Goal: Task Accomplishment & Management: Use online tool/utility

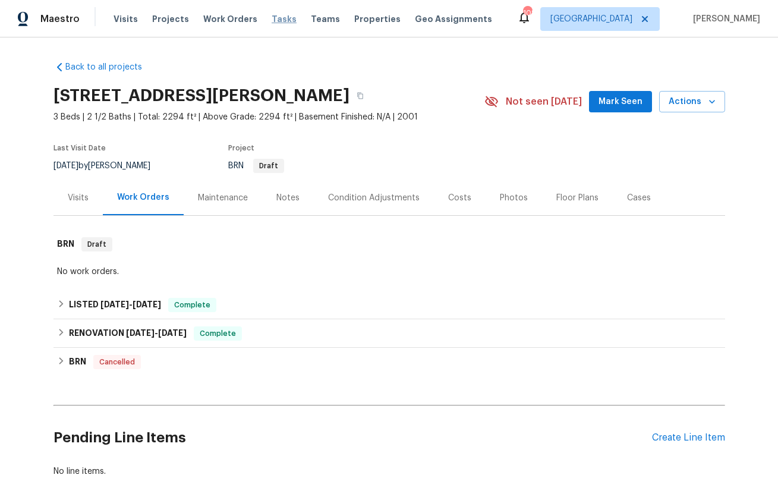
click at [275, 15] on span "Tasks" at bounding box center [284, 19] width 25 height 8
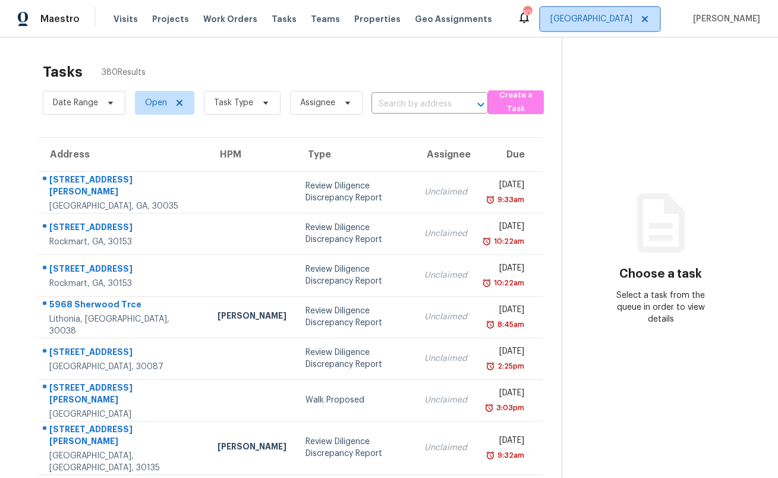
click at [644, 25] on span "[GEOGRAPHIC_DATA]" at bounding box center [599, 19] width 119 height 24
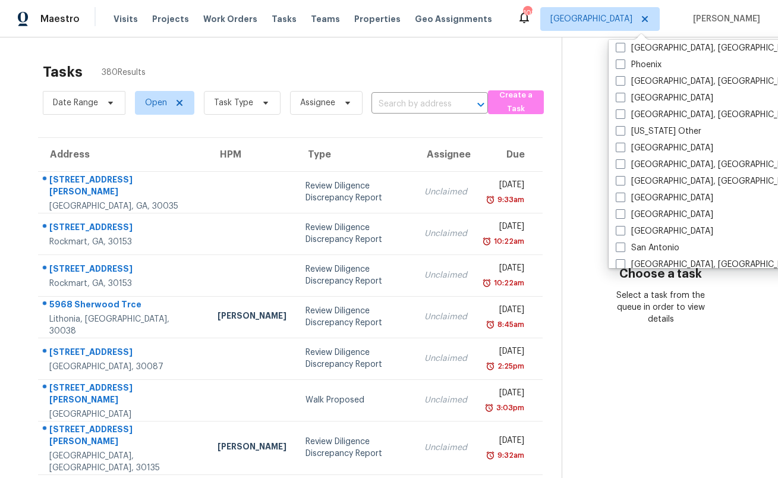
scroll to position [1404, 0]
click at [659, 193] on label "[GEOGRAPHIC_DATA]" at bounding box center [664, 197] width 97 height 12
click at [624, 193] on input "[GEOGRAPHIC_DATA]" at bounding box center [620, 195] width 8 height 8
checkbox input "true"
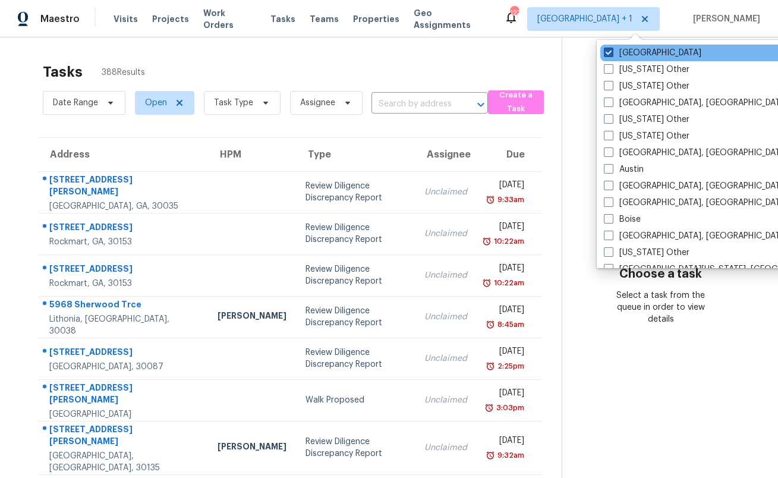
click at [632, 52] on label "[GEOGRAPHIC_DATA]" at bounding box center [652, 53] width 97 height 12
click at [612, 52] on input "[GEOGRAPHIC_DATA]" at bounding box center [608, 51] width 8 height 8
checkbox input "false"
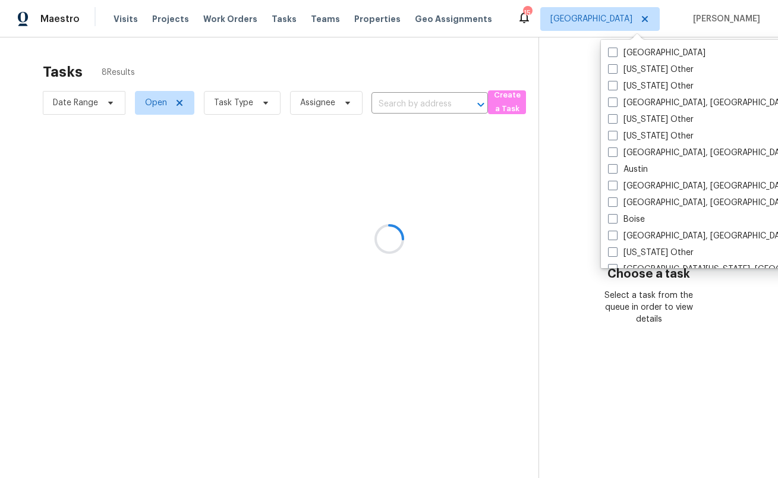
click at [523, 59] on div at bounding box center [389, 239] width 778 height 478
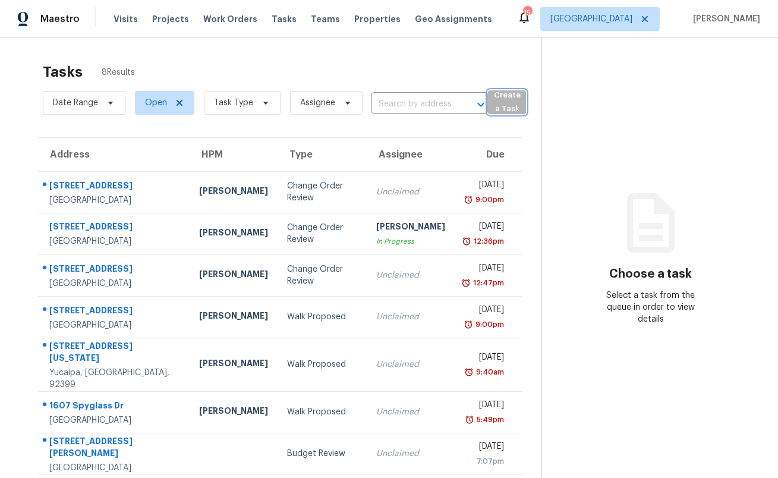
click at [500, 97] on span "Create a Task" at bounding box center [507, 102] width 26 height 27
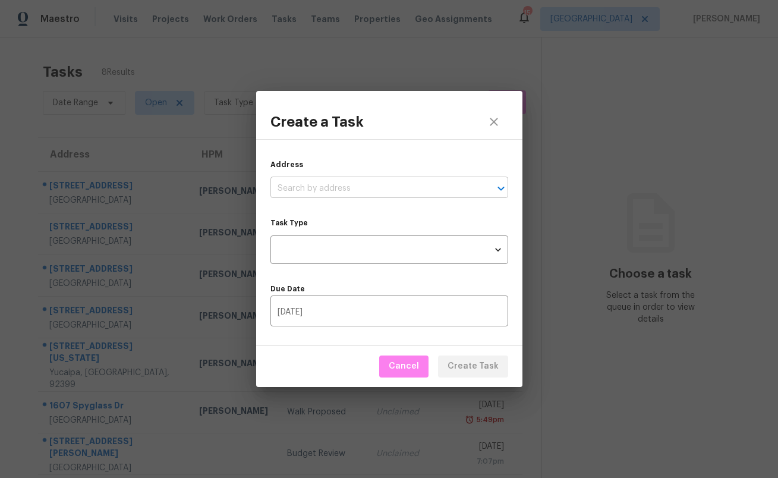
click at [338, 191] on input "text" at bounding box center [372, 189] width 204 height 18
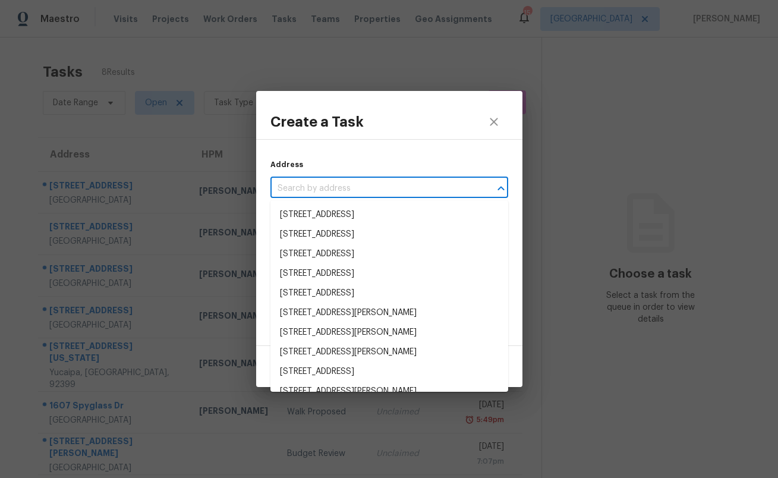
paste input "[STREET_ADDRESS][PERSON_NAME]"
type input "[STREET_ADDRESS][PERSON_NAME]"
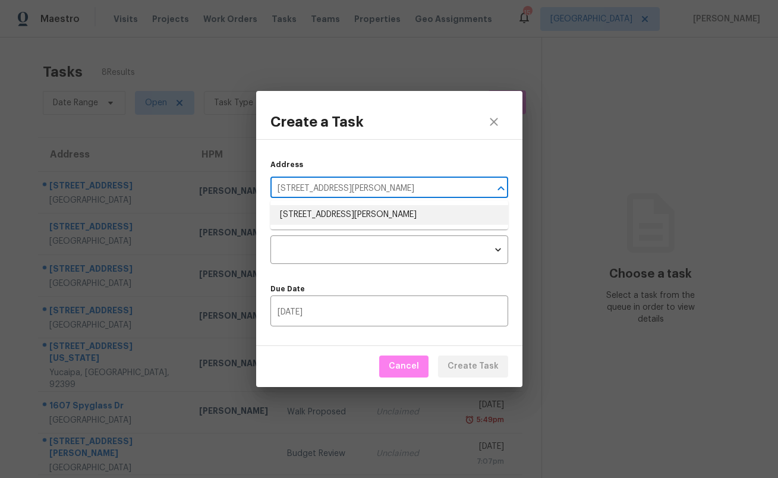
click at [298, 227] on ul "[STREET_ADDRESS][PERSON_NAME]" at bounding box center [389, 214] width 238 height 29
click at [298, 218] on li "[STREET_ADDRESS][PERSON_NAME]" at bounding box center [389, 215] width 238 height 20
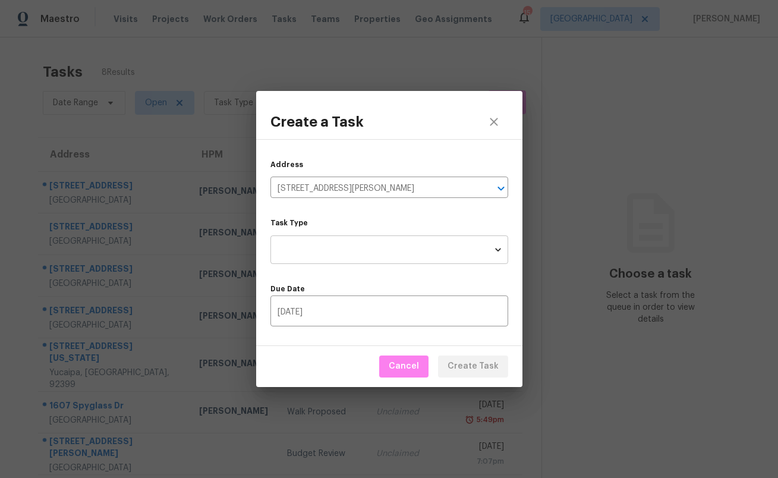
click at [303, 241] on body "Maestro Visits Projects Work Orders Tasks Teams Properties Geo Assignments 15 R…" at bounding box center [389, 239] width 778 height 478
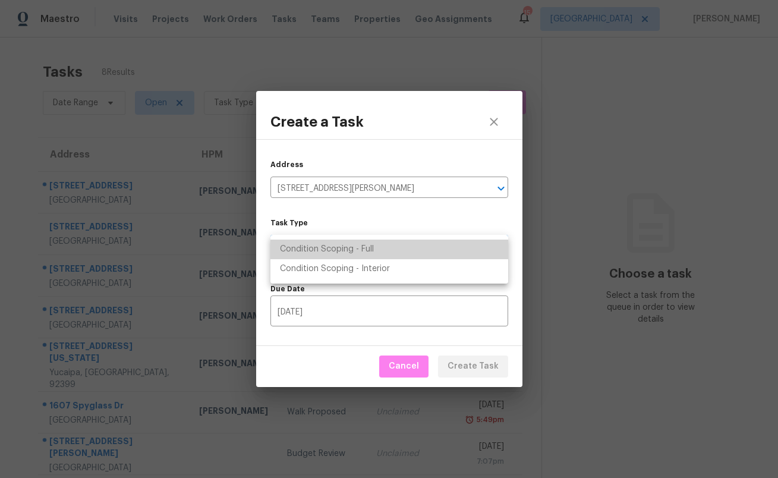
click at [305, 248] on li "Condition Scoping - Full" at bounding box center [389, 250] width 238 height 20
type input "virtual_full_assessment"
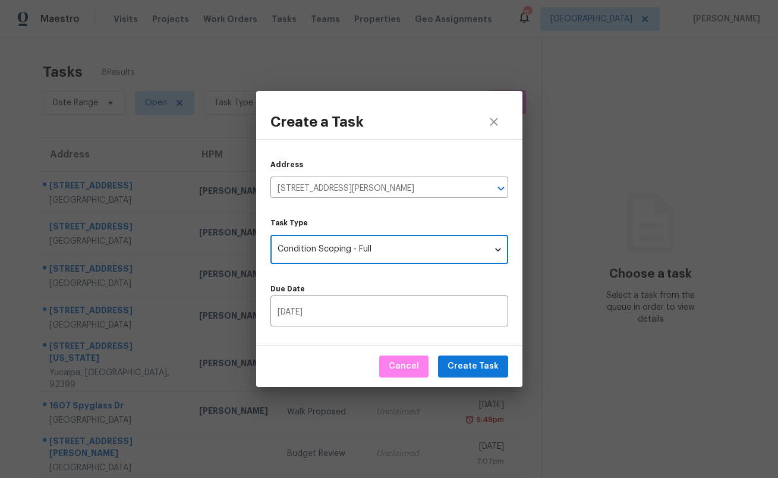
click at [320, 266] on div "Address [STREET_ADDRESS][PERSON_NAME] ​ Task Type Condition Scoping - Full virt…" at bounding box center [389, 242] width 266 height 207
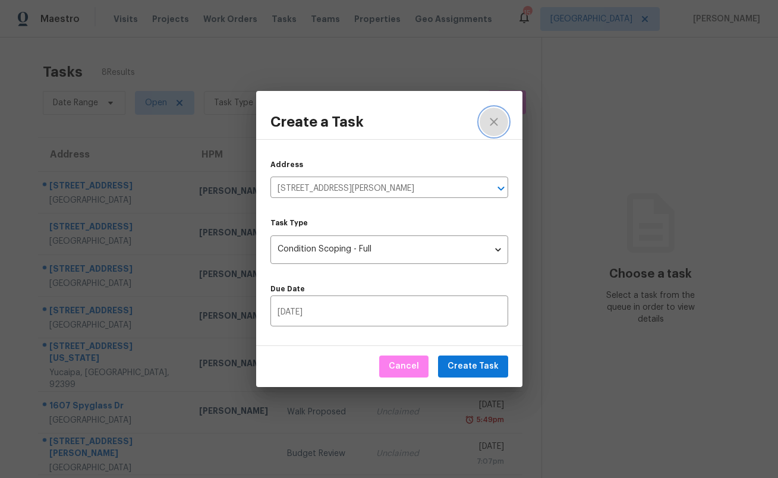
click at [498, 121] on icon "close" at bounding box center [494, 122] width 14 height 14
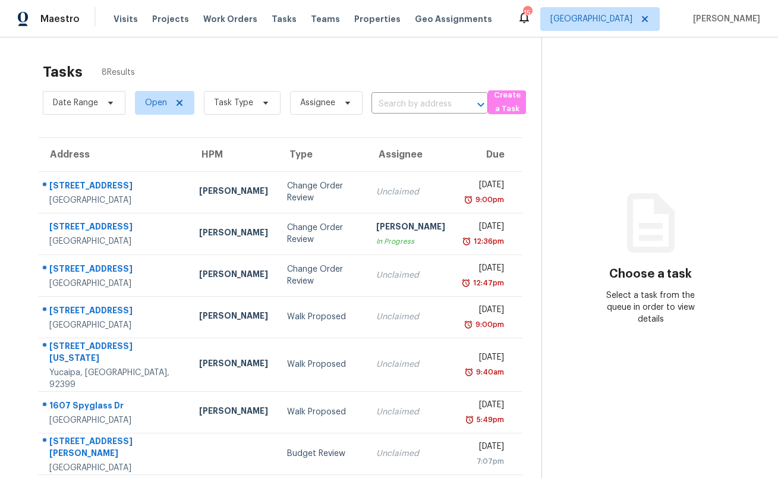
click at [317, 66] on div "Tasks 8 Results" at bounding box center [292, 71] width 499 height 31
click at [122, 11] on div "Visits Projects Work Orders Tasks Teams Properties Geo Assignments" at bounding box center [310, 19] width 393 height 24
click at [121, 22] on span "Visits" at bounding box center [126, 19] width 24 height 12
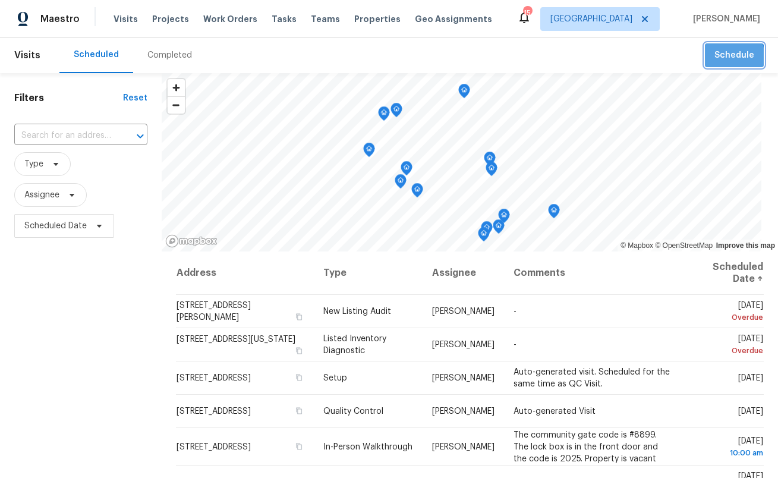
click at [718, 59] on span "Schedule" at bounding box center [735, 55] width 40 height 15
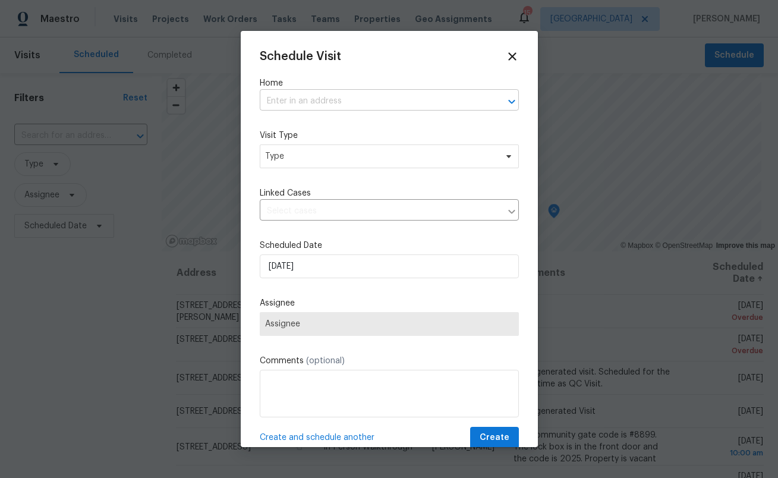
click at [394, 102] on input "text" at bounding box center [373, 101] width 226 height 18
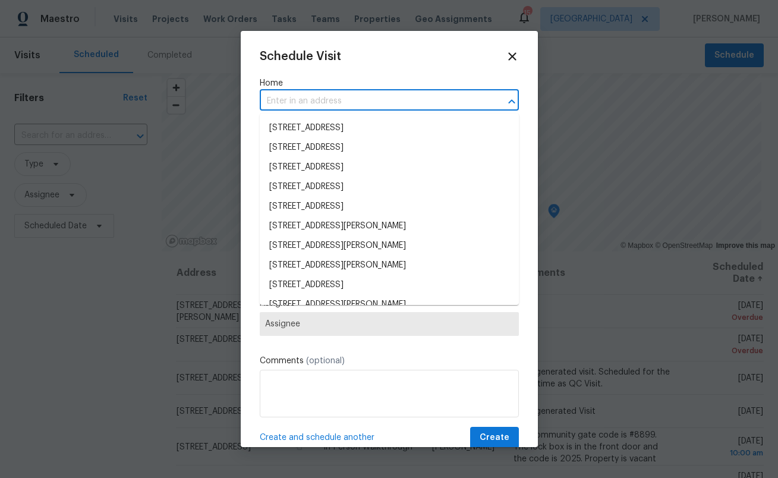
paste input "[STREET_ADDRESS][PERSON_NAME]"
type input "[STREET_ADDRESS][PERSON_NAME]"
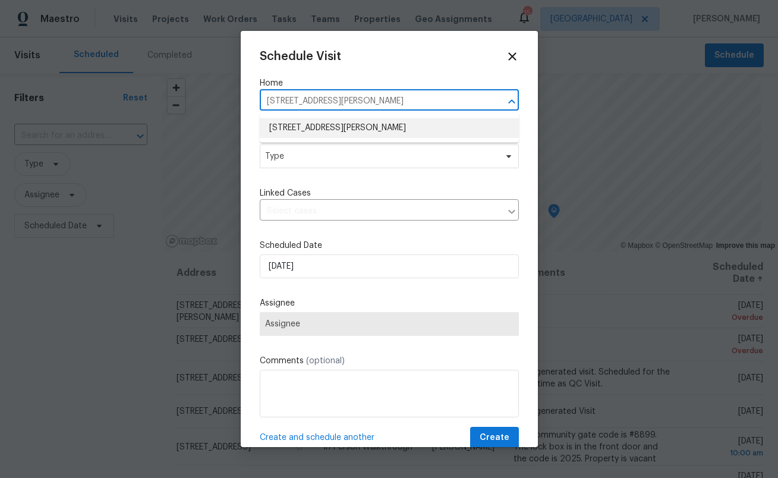
click at [340, 127] on li "[STREET_ADDRESS][PERSON_NAME]" at bounding box center [389, 128] width 259 height 20
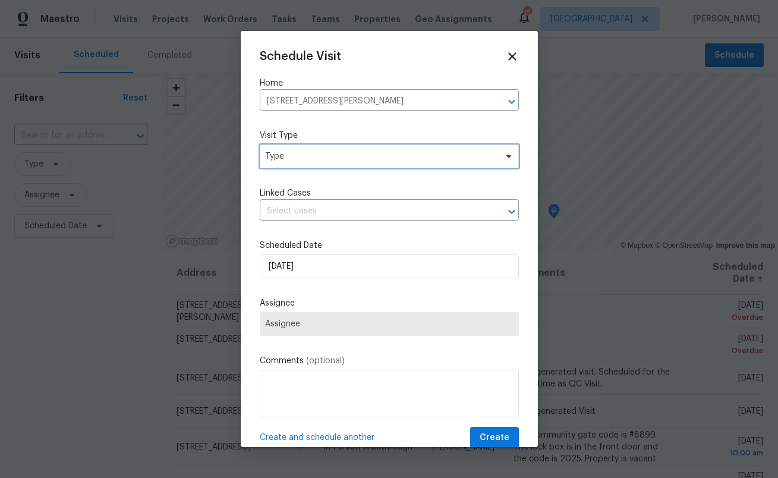
click at [332, 162] on span "Type" at bounding box center [380, 156] width 231 height 12
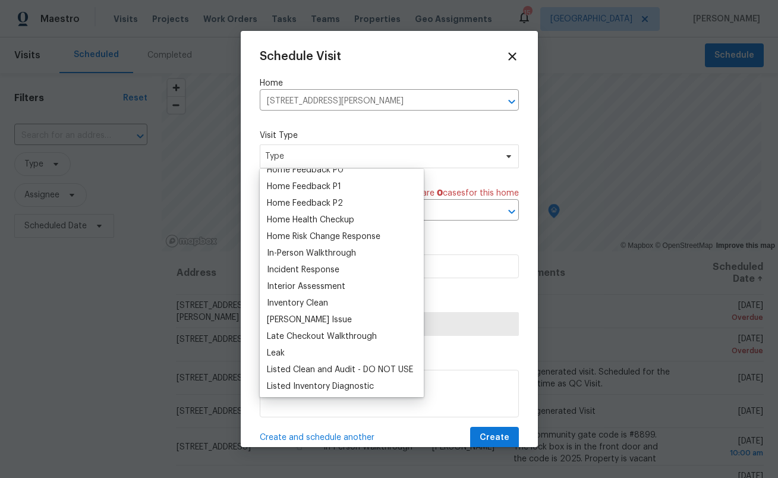
scroll to position [383, 0]
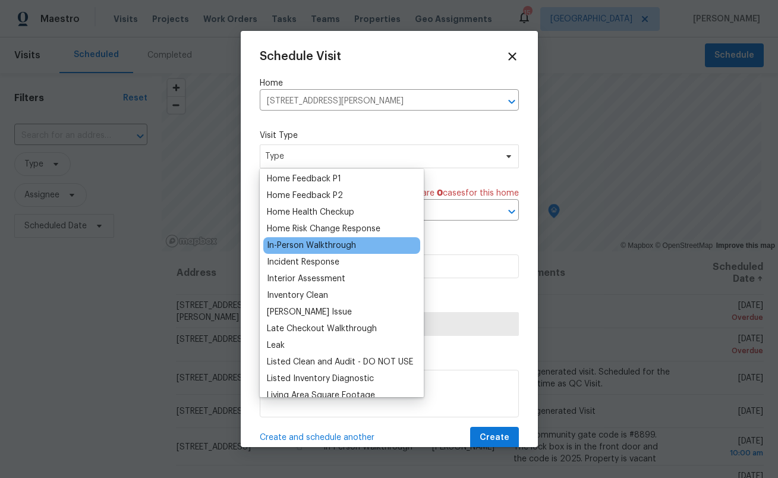
click at [336, 243] on div "In-Person Walkthrough" at bounding box center [311, 246] width 89 height 12
type input "[DATE] 4:23 pm"
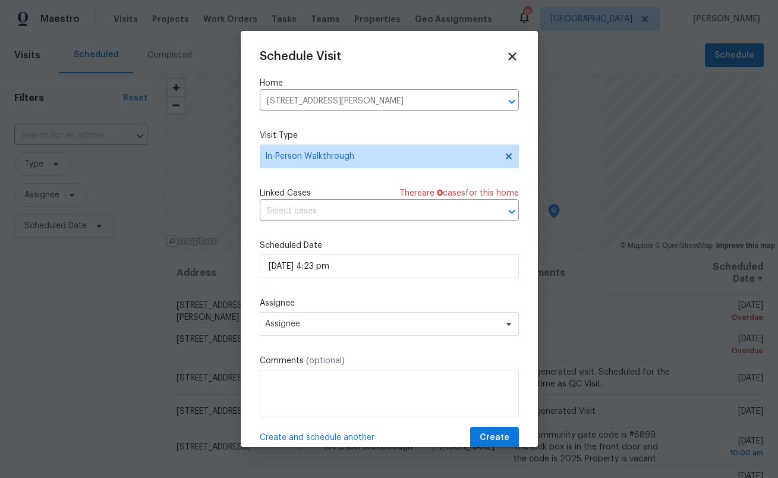
click at [367, 235] on div "Schedule Visit Home [STREET_ADDRESS][PERSON_NAME] ​ Visit Type In-Person Walkth…" at bounding box center [389, 249] width 259 height 399
select select "pm"
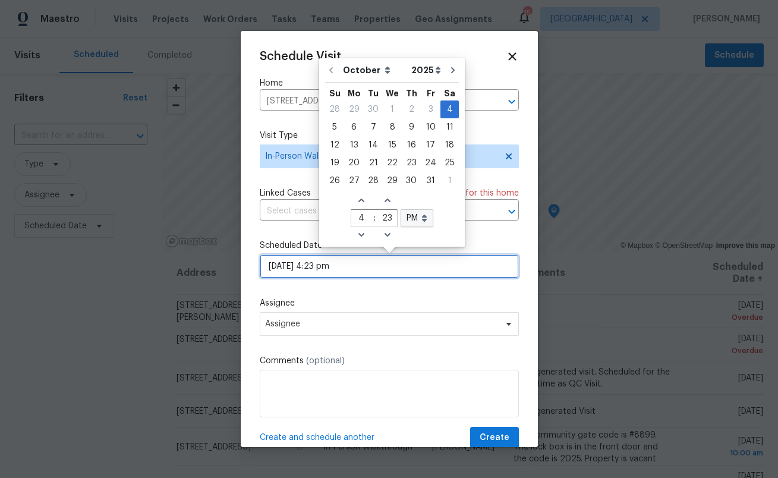
click at [362, 265] on input "[DATE] 4:23 pm" at bounding box center [389, 266] width 259 height 24
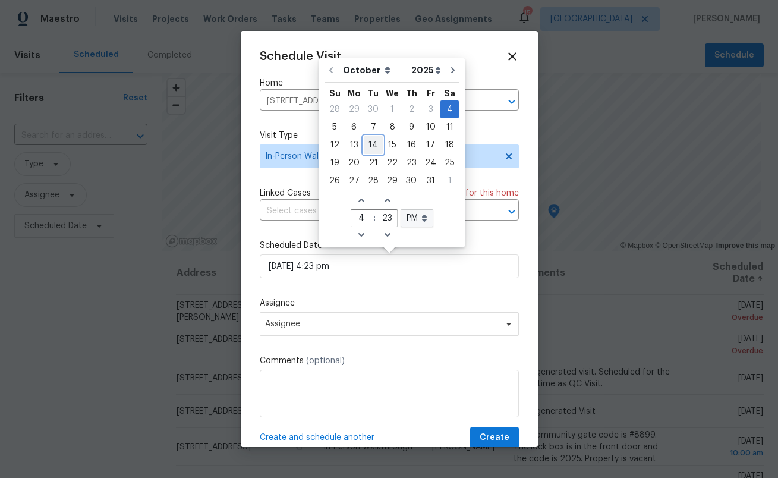
click at [370, 141] on div "14" at bounding box center [373, 145] width 19 height 17
type input "[DATE] 4:23 pm"
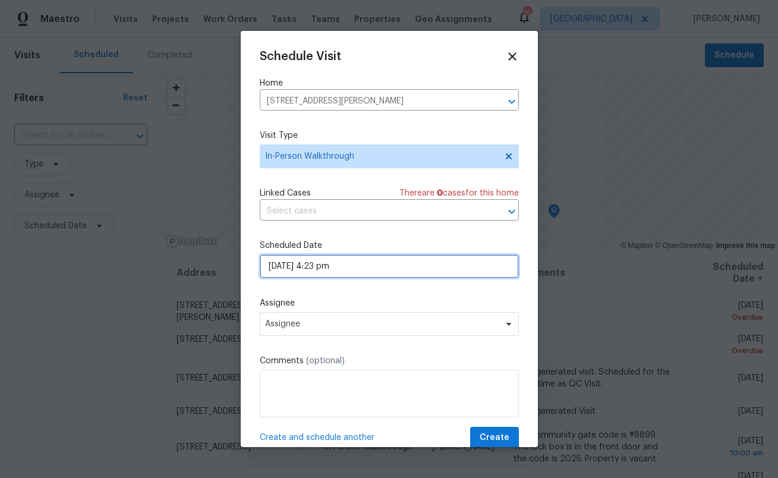
select select "pm"
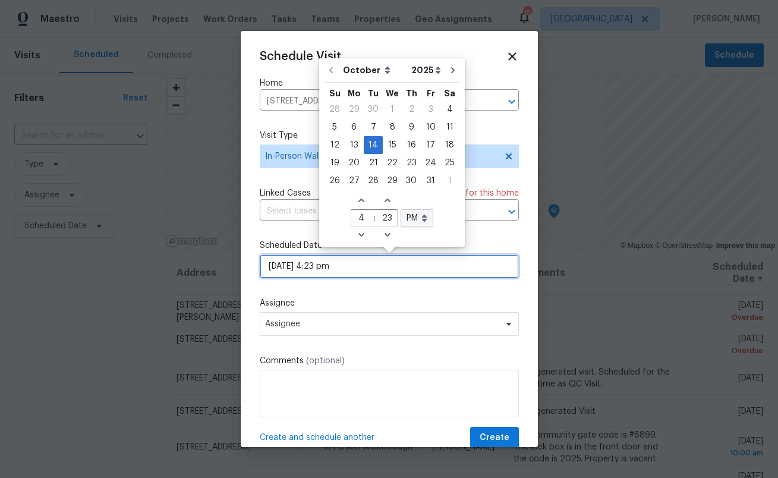
click at [354, 265] on input "[DATE] 4:23 pm" at bounding box center [389, 266] width 259 height 24
drag, startPoint x: 360, startPoint y: 220, endPoint x: 338, endPoint y: 218, distance: 22.7
click at [338, 218] on div "October November December Open dropdown 2025 2026 Open dropdown Su Mo Tu We Th …" at bounding box center [392, 152] width 140 height 183
type input "8"
type input "[DATE] 8:23 pm"
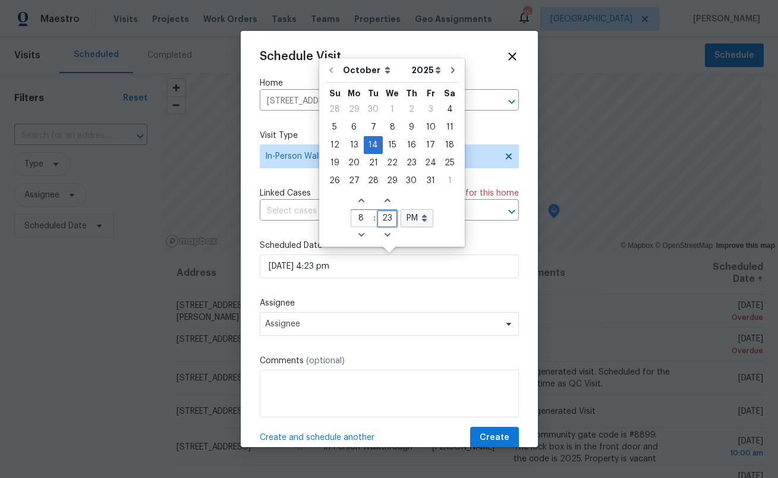
type input "8"
drag, startPoint x: 389, startPoint y: 212, endPoint x: 400, endPoint y: 219, distance: 13.4
click at [400, 219] on div "Increase hours (12hr clock) Increase minutes 8 : 23 AM PM Open dropdown Decreas…" at bounding box center [392, 218] width 83 height 51
type input "00"
type input "[DATE] 8:00 pm"
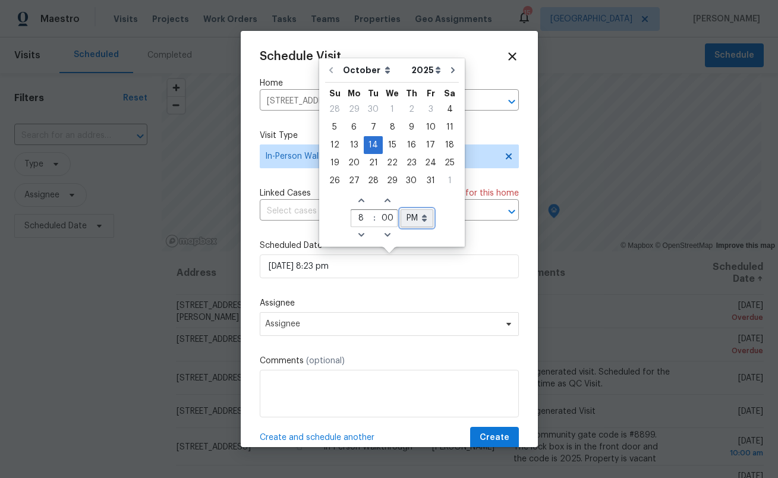
type input "00"
click at [410, 212] on select "AM PM" at bounding box center [417, 218] width 33 height 18
click at [389, 127] on div "8" at bounding box center [392, 127] width 19 height 17
type input "[DATE] 8:00 pm"
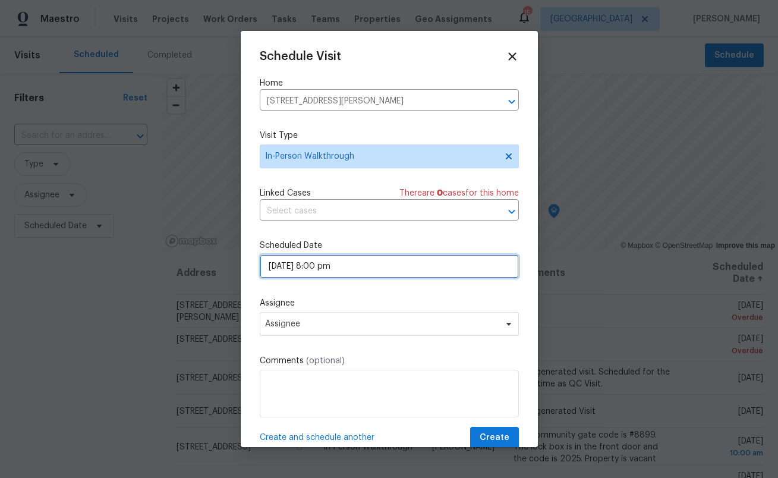
click at [380, 270] on input "[DATE] 8:00 pm" at bounding box center [389, 266] width 259 height 24
select select "pm"
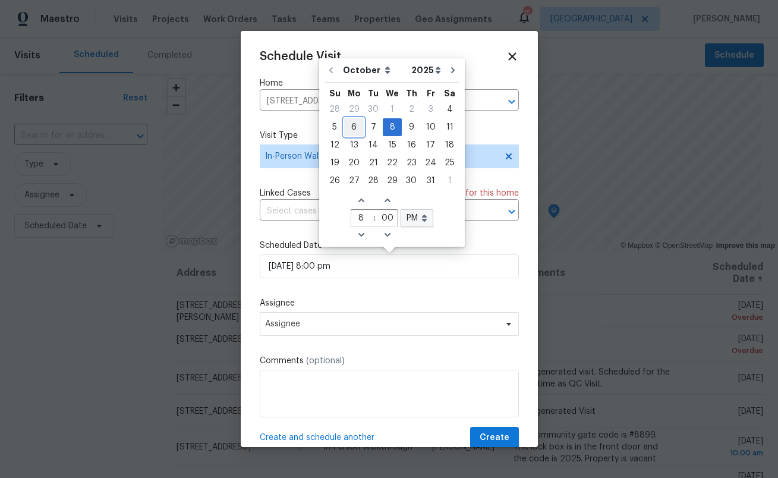
click at [354, 120] on div "6" at bounding box center [354, 127] width 20 height 17
type input "[DATE] 8:00 pm"
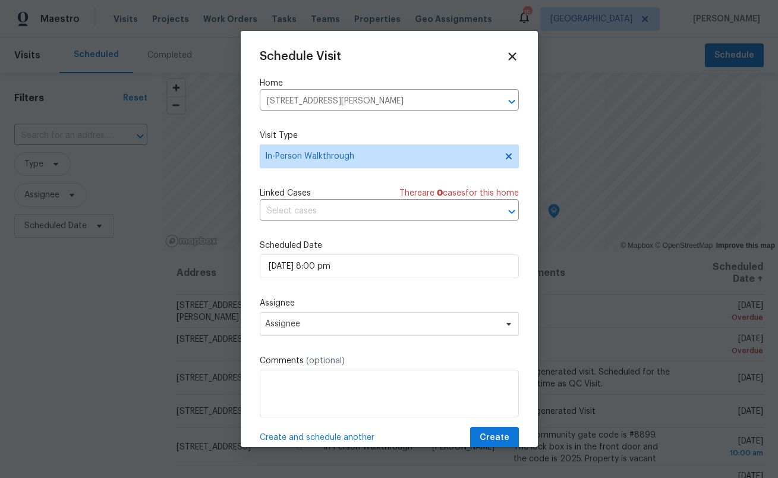
click at [388, 196] on div "Linked Cases There are 0 case s for this home" at bounding box center [389, 193] width 259 height 12
click at [369, 270] on input "[DATE] 8:00 pm" at bounding box center [389, 266] width 259 height 24
select select "pm"
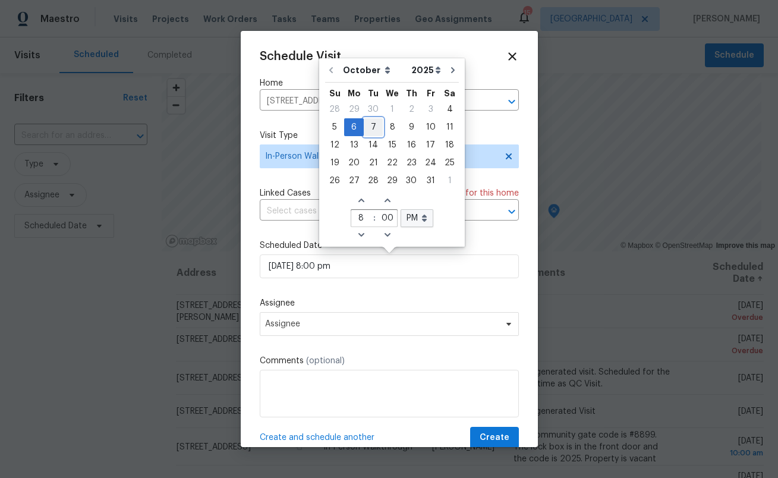
click at [368, 127] on div "7" at bounding box center [373, 127] width 19 height 17
type input "[DATE] 8:00 pm"
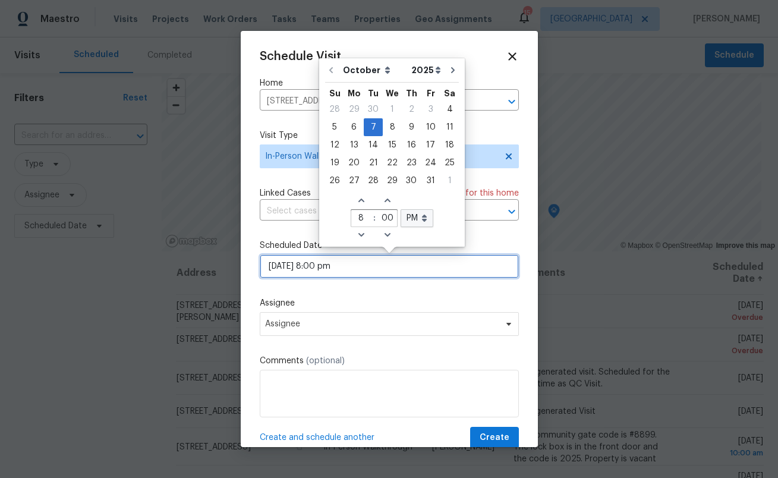
click at [397, 265] on input "[DATE] 8:00 pm" at bounding box center [389, 266] width 259 height 24
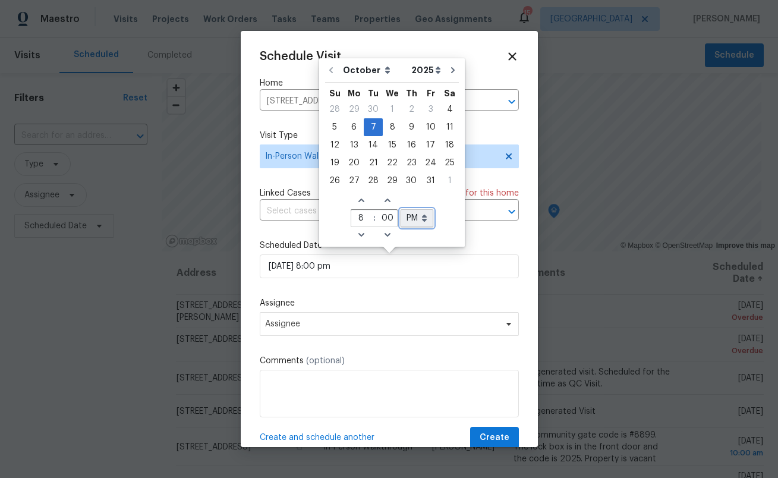
click at [422, 222] on select "AM PM" at bounding box center [417, 218] width 33 height 18
select select "am"
click at [401, 209] on select "AM PM" at bounding box center [417, 218] width 33 height 18
type input "[DATE] 8:00 am"
select select "am"
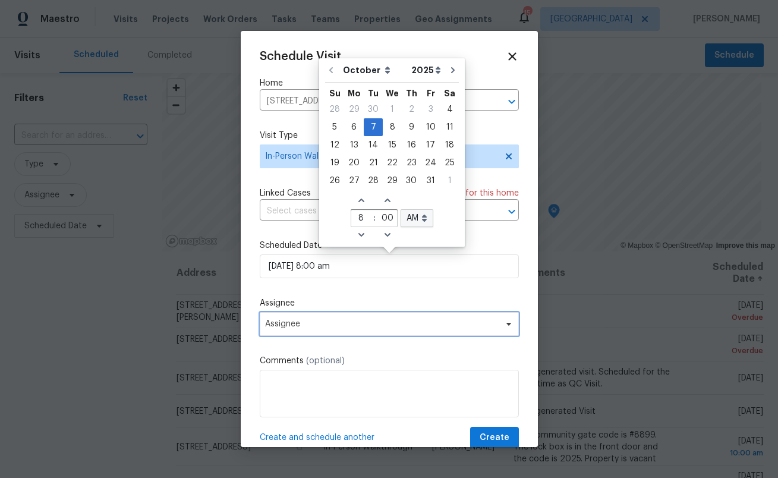
click at [351, 328] on span "Assignee" at bounding box center [381, 324] width 233 height 10
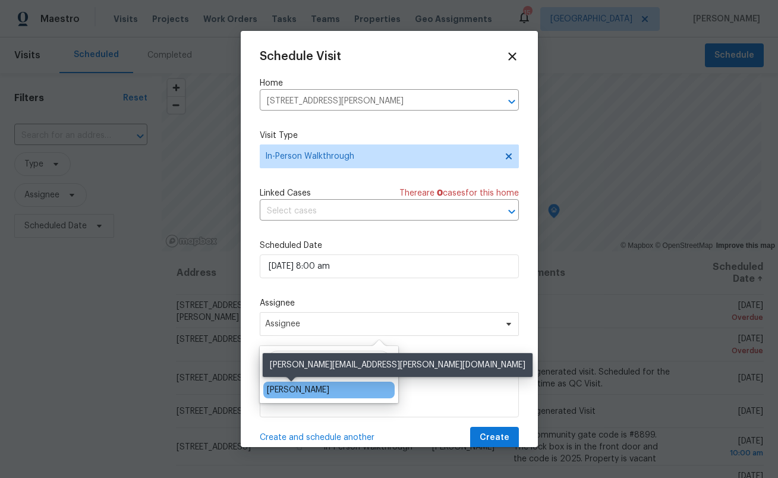
type input "[PERSON_NAME]"
click at [287, 389] on div "[PERSON_NAME]" at bounding box center [298, 390] width 62 height 12
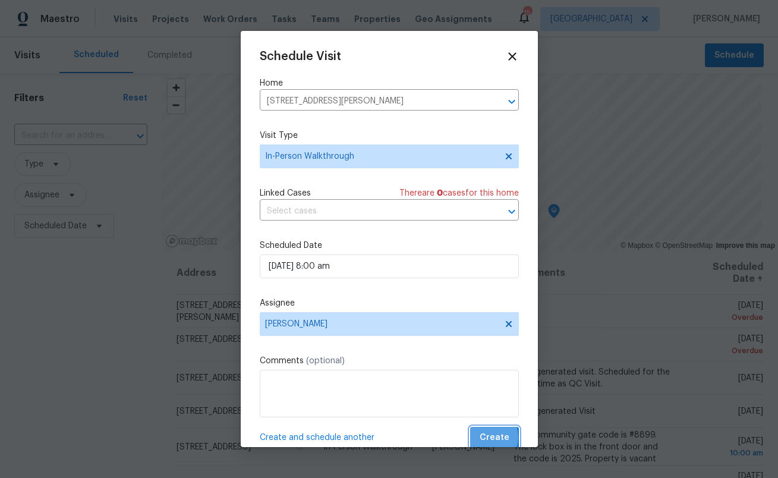
click at [486, 438] on span "Create" at bounding box center [495, 437] width 30 height 15
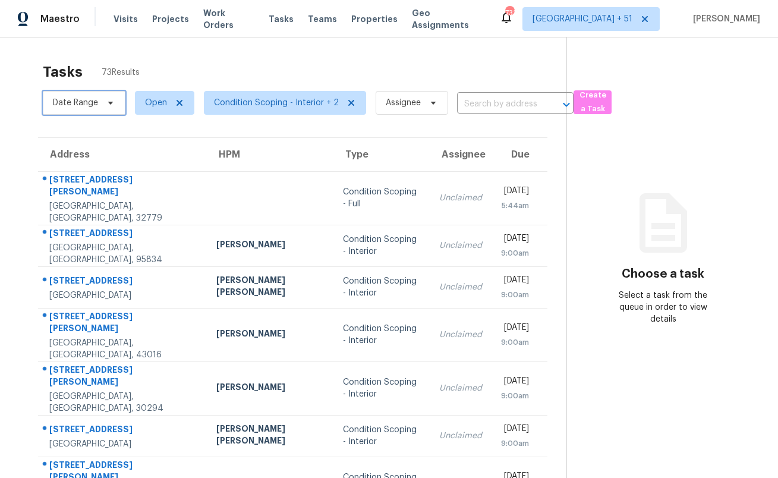
click at [85, 106] on span "Date Range" at bounding box center [75, 103] width 45 height 12
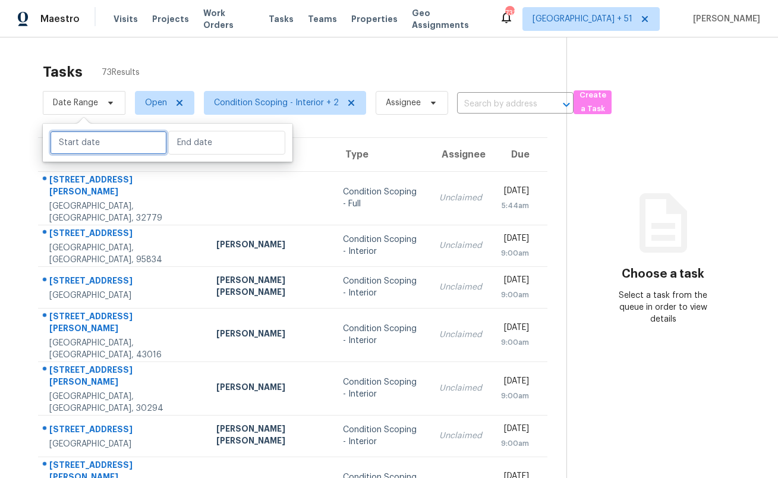
select select "9"
select select "2025"
select select "10"
select select "2025"
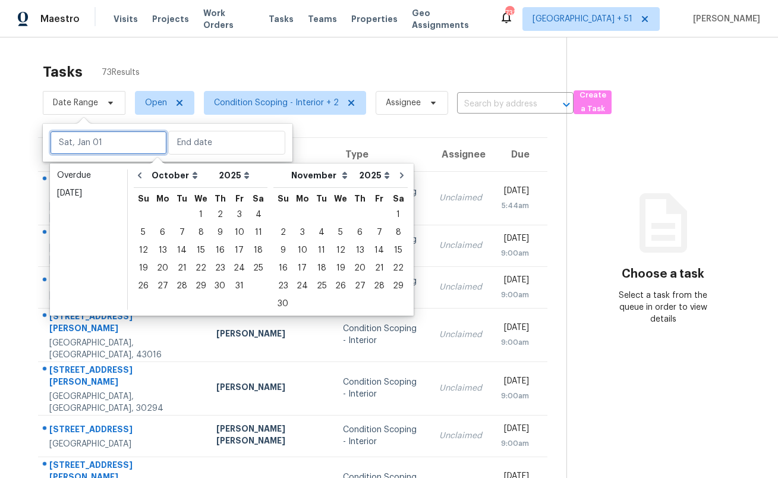
click at [94, 147] on input "text" at bounding box center [108, 143] width 117 height 24
type input "Sat, Oct 04"
click at [254, 212] on div "4" at bounding box center [258, 214] width 18 height 17
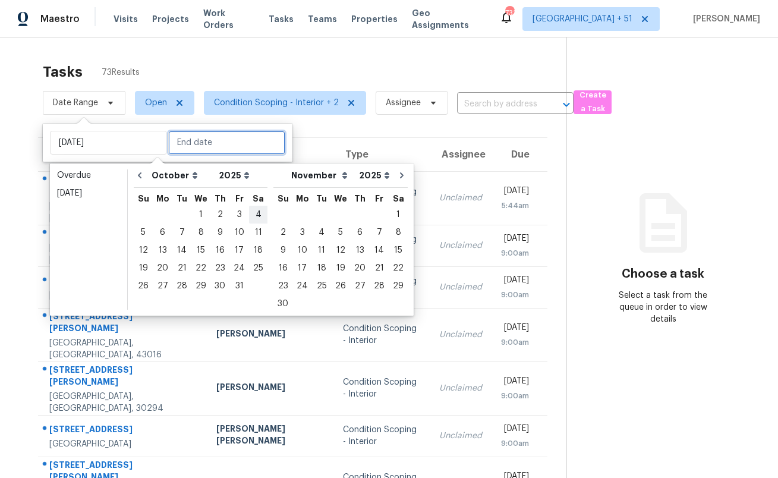
type input "Sat, Oct 04"
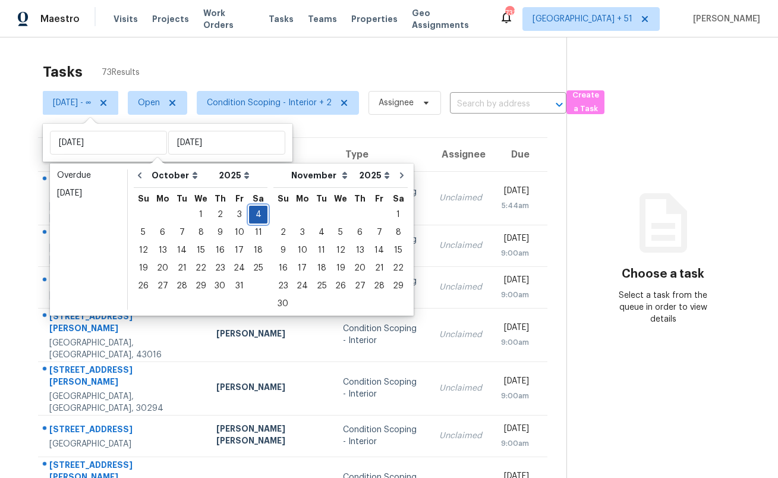
click at [254, 214] on div "4" at bounding box center [258, 214] width 18 height 17
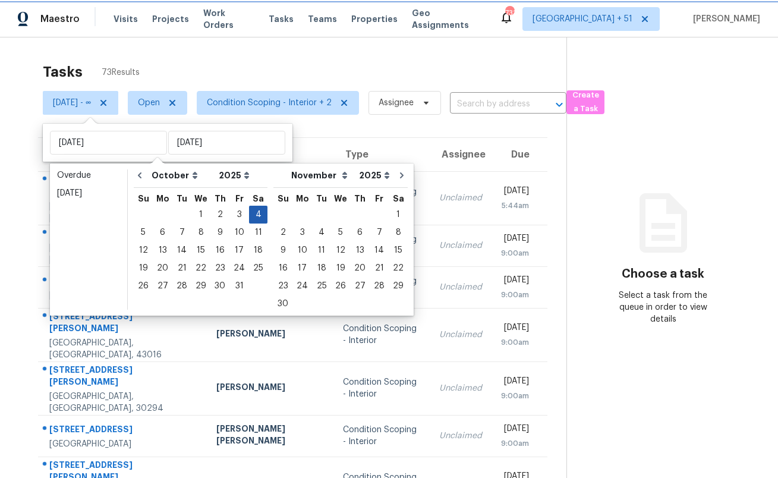
type input "Sat, Oct 04"
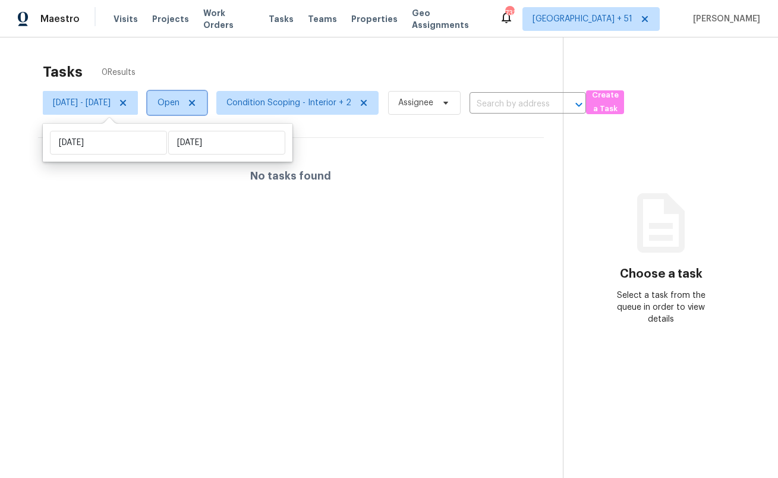
click at [180, 105] on span "Open" at bounding box center [169, 103] width 22 height 12
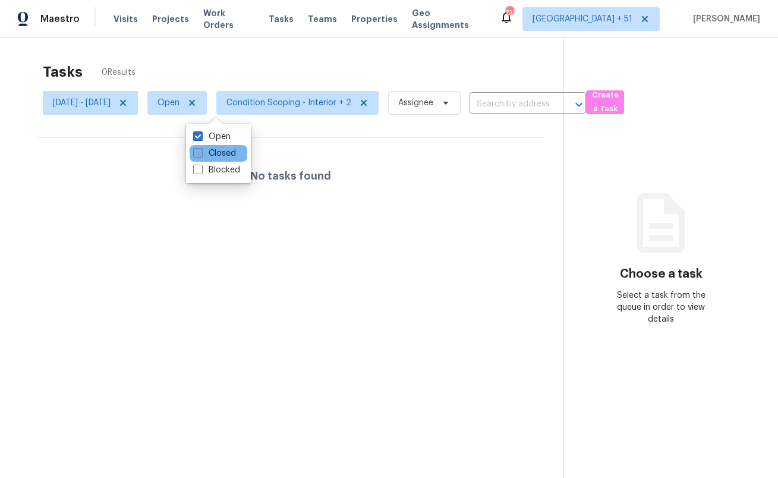
click at [216, 150] on label "Closed" at bounding box center [214, 153] width 43 height 12
click at [201, 150] on input "Closed" at bounding box center [197, 151] width 8 height 8
checkbox input "true"
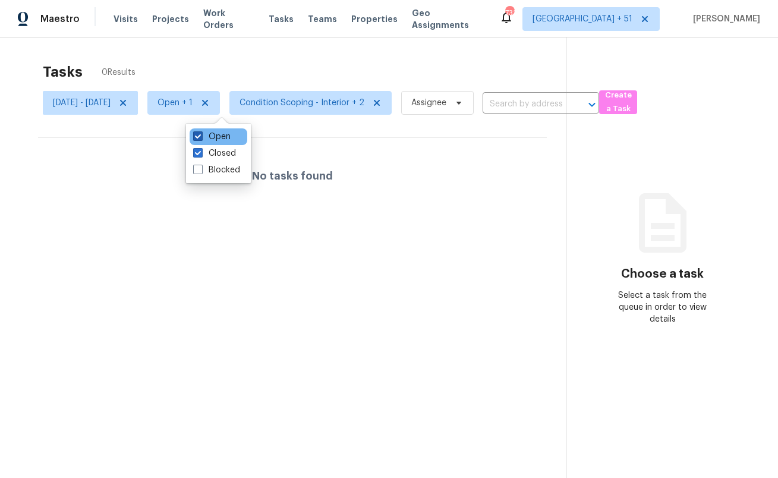
click at [216, 136] on label "Open" at bounding box center [211, 137] width 37 height 12
click at [201, 136] on input "Open" at bounding box center [197, 135] width 8 height 8
checkbox input "false"
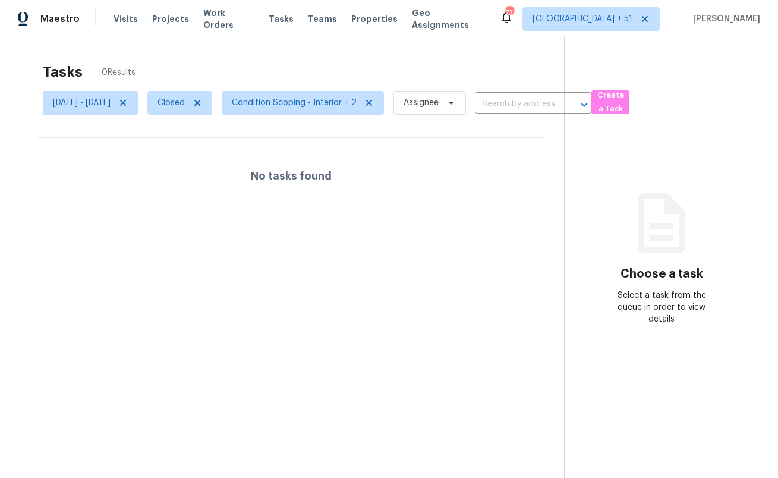
click at [220, 61] on div "Tasks 0 Results" at bounding box center [303, 71] width 521 height 31
click at [111, 104] on span "Sat, Oct 04 - Sat, Oct 04" at bounding box center [82, 103] width 58 height 12
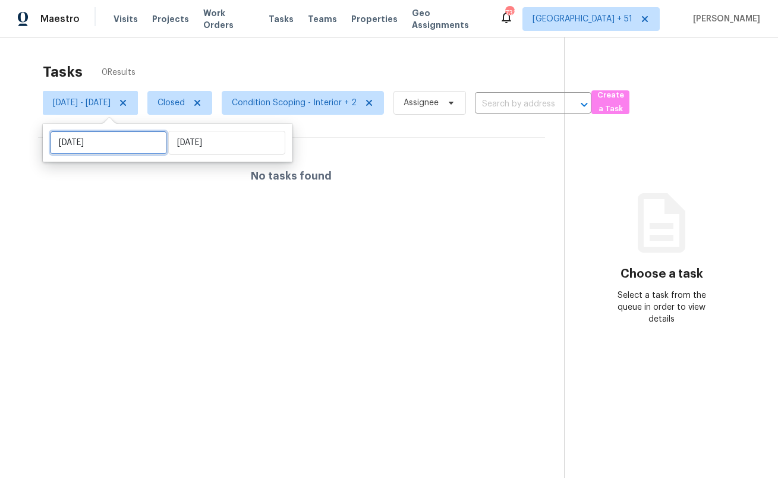
select select "9"
select select "2025"
select select "10"
select select "2025"
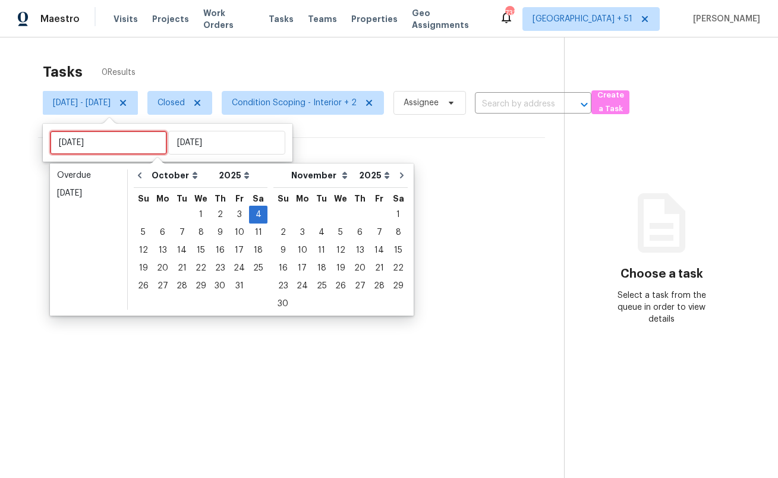
click at [125, 144] on input "Sat, Oct 04" at bounding box center [108, 143] width 117 height 24
type input "[DATE]"
type input "Wed, Oct 01"
type input "Sat, Oct 04"
type input "Fri, Oct 03"
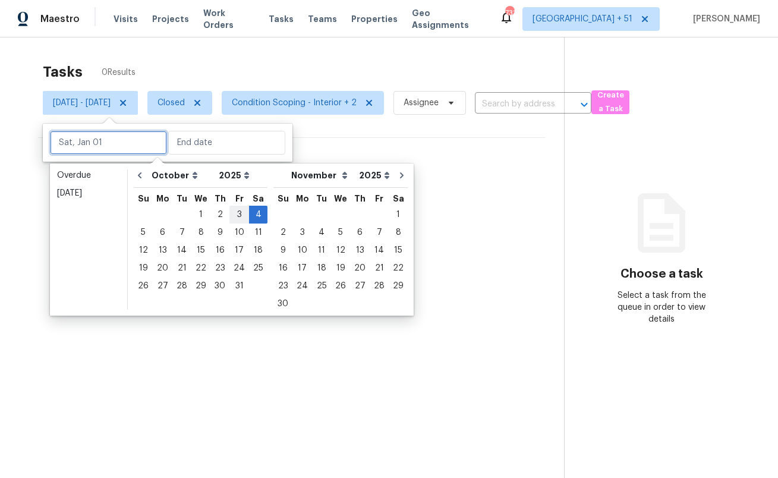
type input "Fri, Oct 03"
type input "Sat, Oct 04"
click at [258, 210] on div "4" at bounding box center [258, 214] width 18 height 17
type input "Sat, Oct 04"
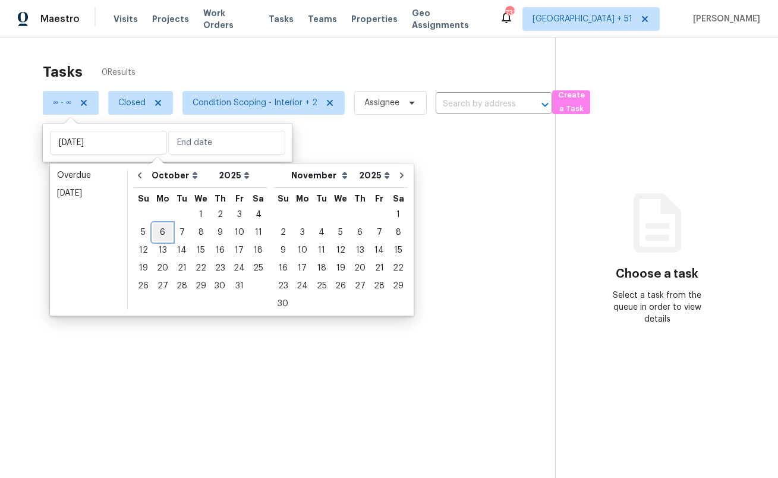
click at [162, 230] on div "6" at bounding box center [163, 232] width 20 height 17
type input "[DATE]"
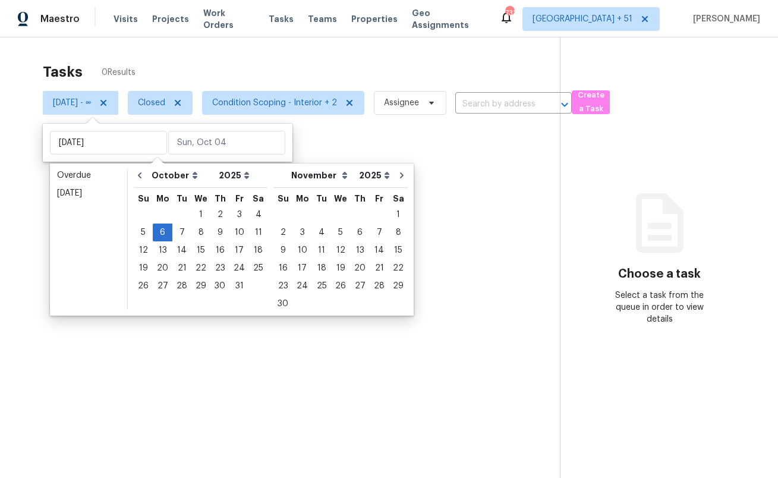
click at [341, 134] on div at bounding box center [389, 239] width 778 height 478
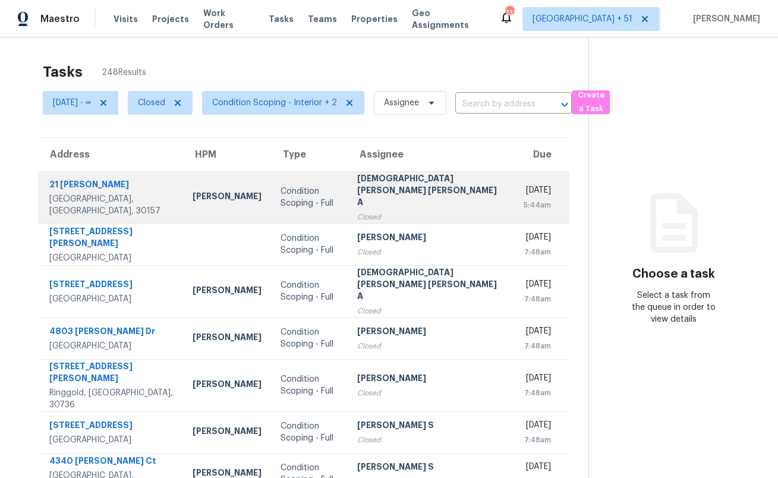
click at [375, 194] on div "Mohamed Azeem Mohsin A" at bounding box center [430, 191] width 147 height 39
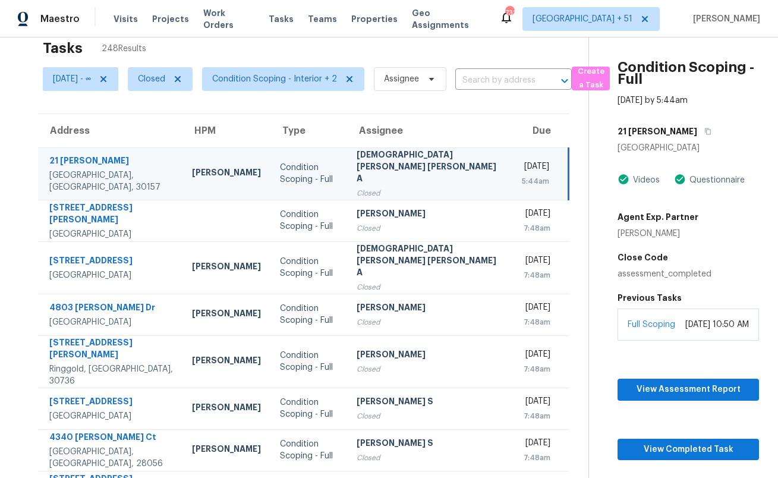
scroll to position [20, 0]
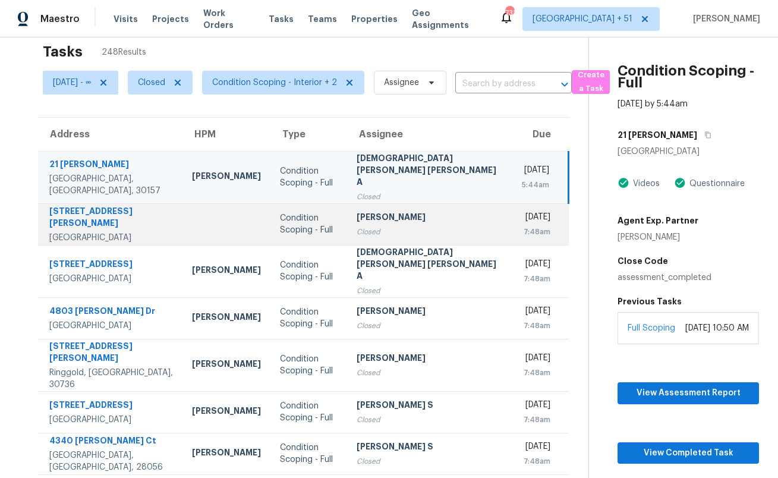
click at [522, 211] on div "[DATE]" at bounding box center [536, 218] width 29 height 15
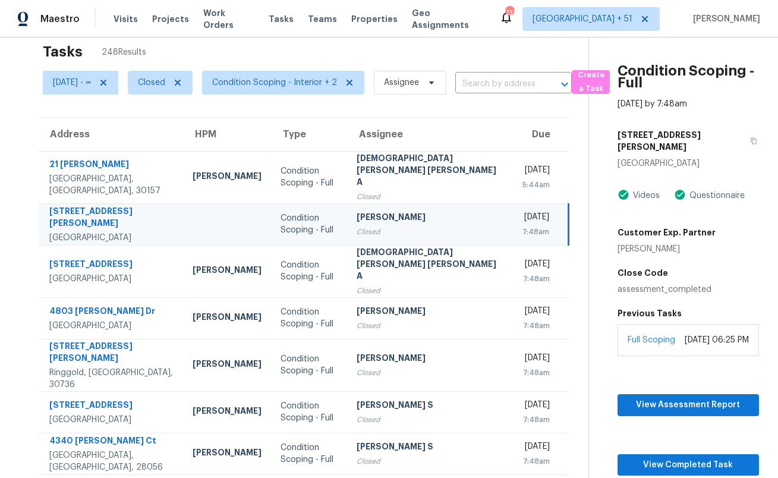
scroll to position [0, 0]
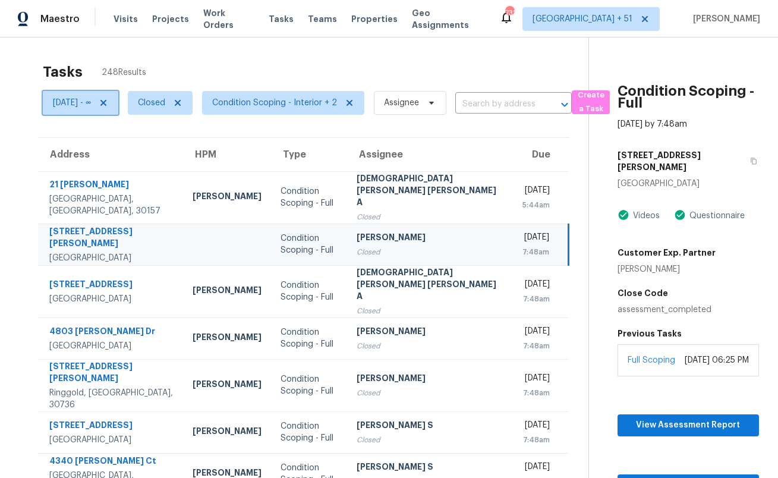
click at [106, 103] on icon at bounding box center [103, 103] width 6 height 6
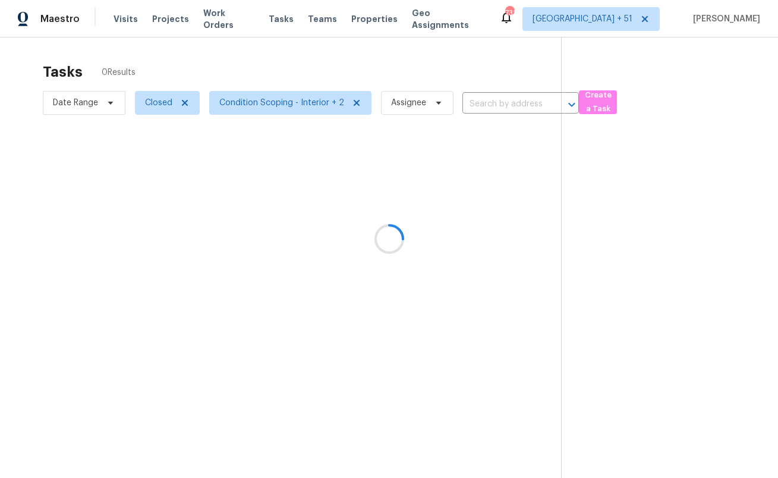
click at [153, 106] on div at bounding box center [389, 239] width 778 height 478
click at [185, 99] on div at bounding box center [389, 239] width 778 height 478
